Goal: Task Accomplishment & Management: Manage account settings

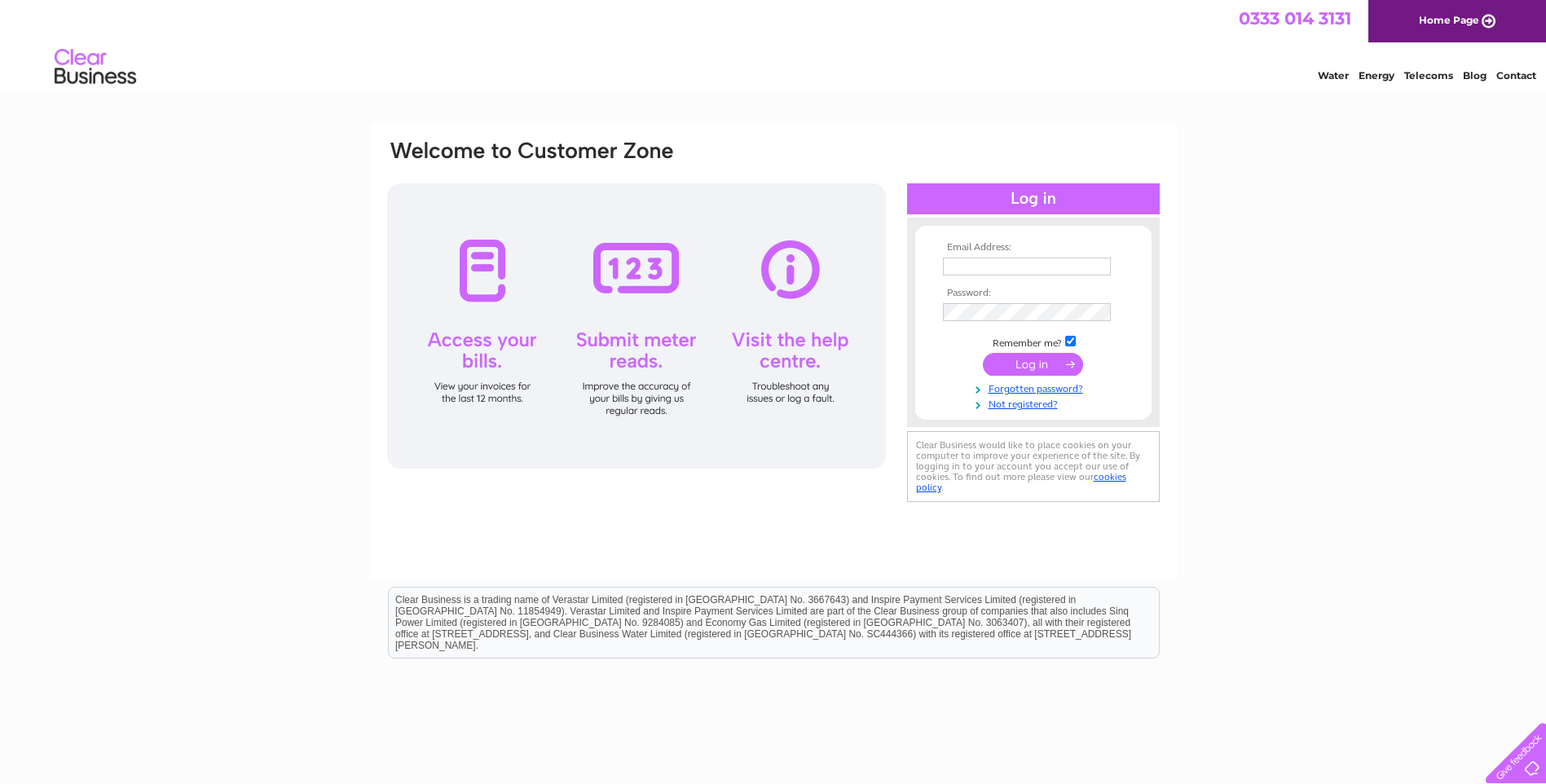
type input "barrywinston@hotmail.com"
click at [1042, 360] on input "submit" at bounding box center [1032, 363] width 100 height 22
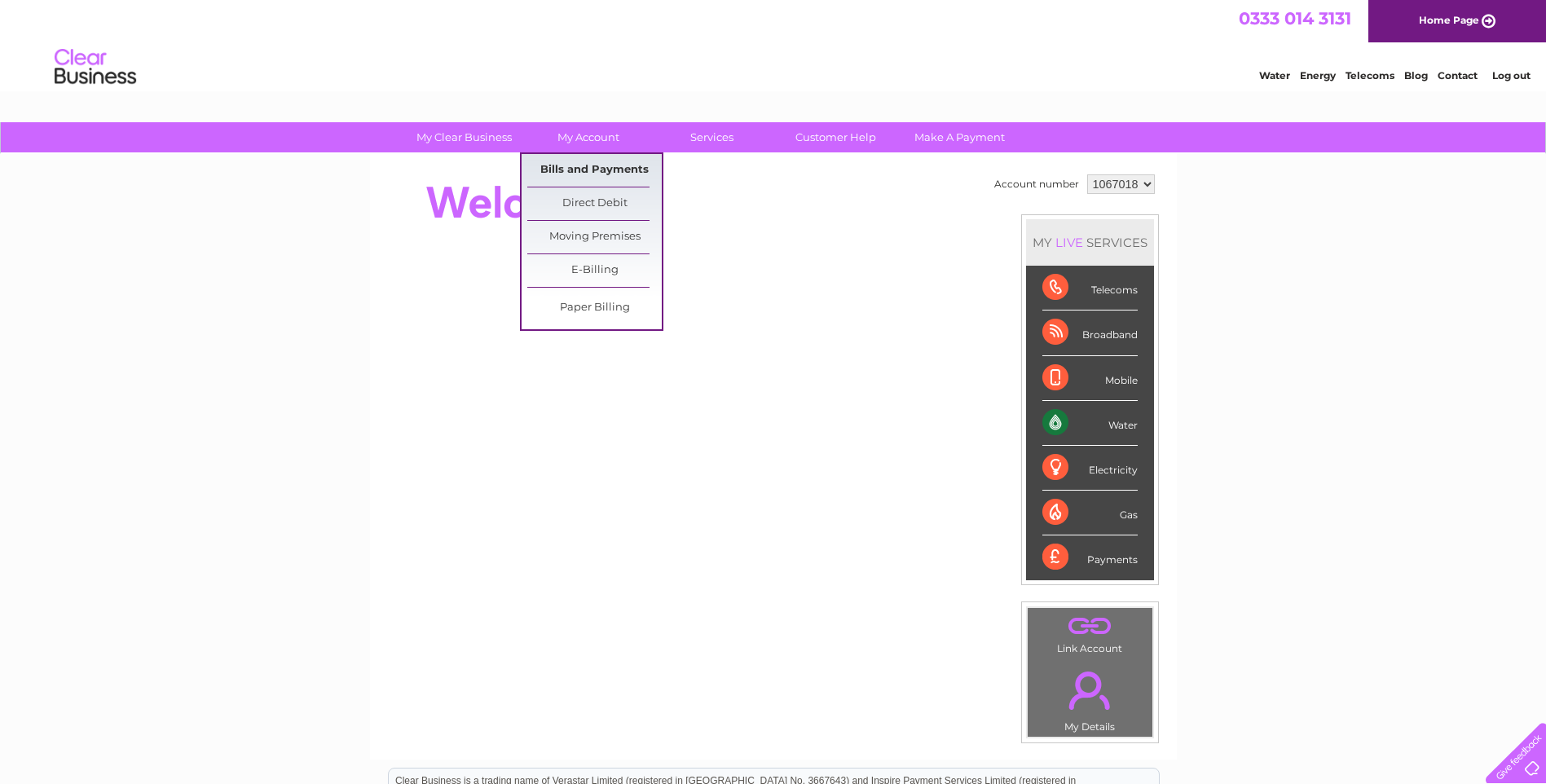
click at [648, 168] on link "Bills and Payments" at bounding box center [594, 170] width 134 height 32
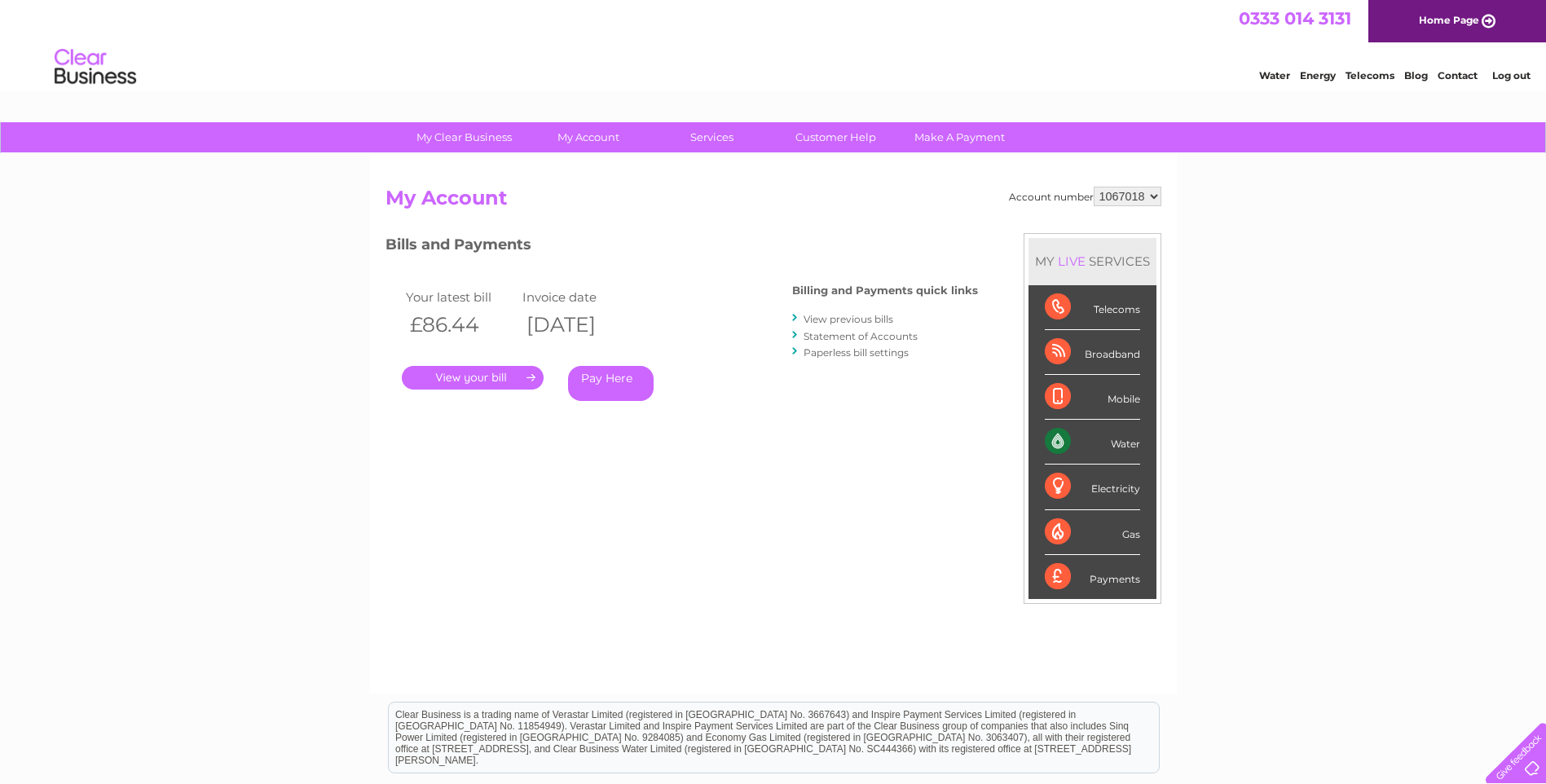
click at [490, 371] on link "." at bounding box center [473, 378] width 142 height 23
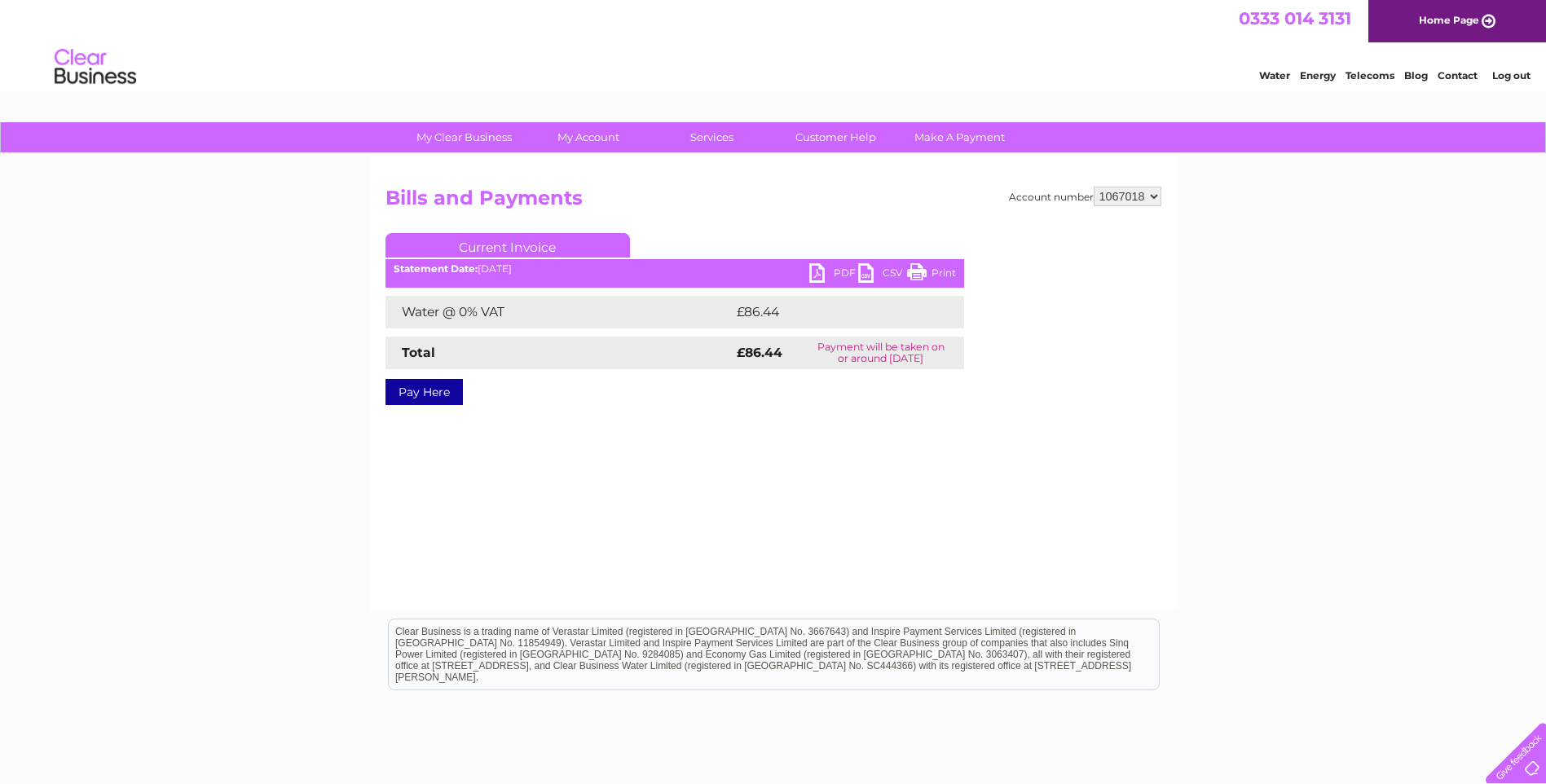
click at [825, 267] on link "PDF" at bounding box center [834, 275] width 49 height 23
